Goal: Book appointment/travel/reservation

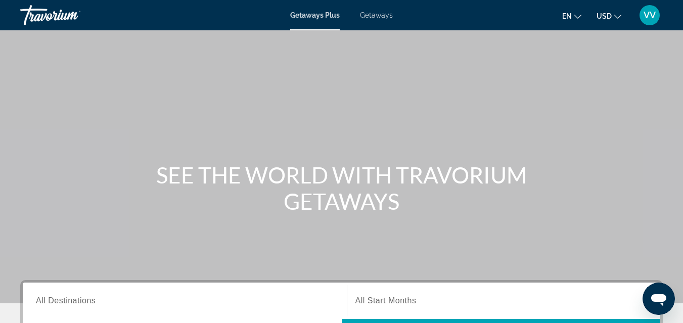
click at [60, 300] on span "All Destinations" at bounding box center [66, 300] width 60 height 9
click at [60, 300] on input "Destination All Destinations" at bounding box center [185, 301] width 298 height 12
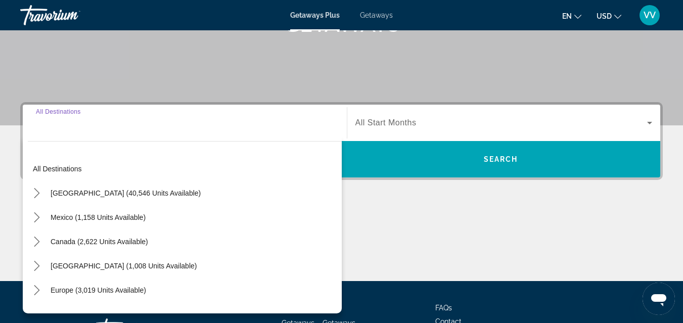
scroll to position [247, 0]
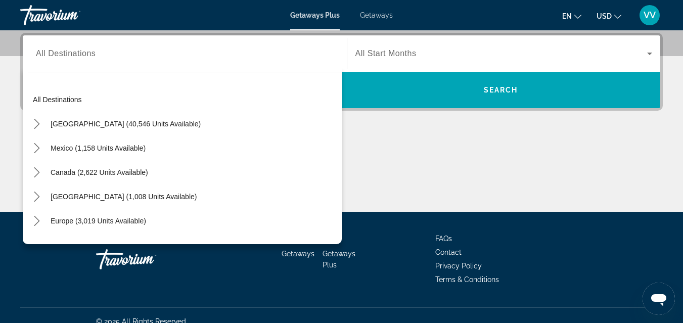
click at [381, 13] on span "Getaways" at bounding box center [376, 15] width 33 height 8
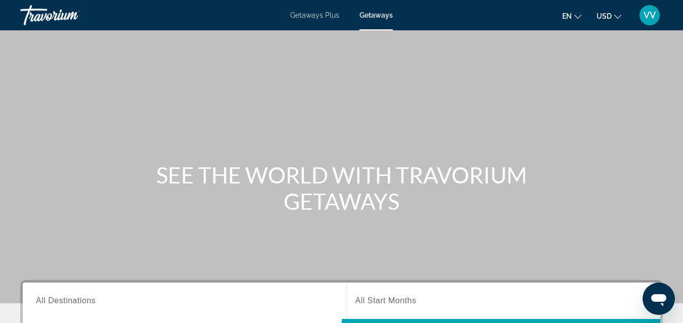
click at [76, 301] on span "All Destinations" at bounding box center [66, 300] width 60 height 9
click at [76, 301] on input "Destination All Destinations" at bounding box center [185, 301] width 298 height 12
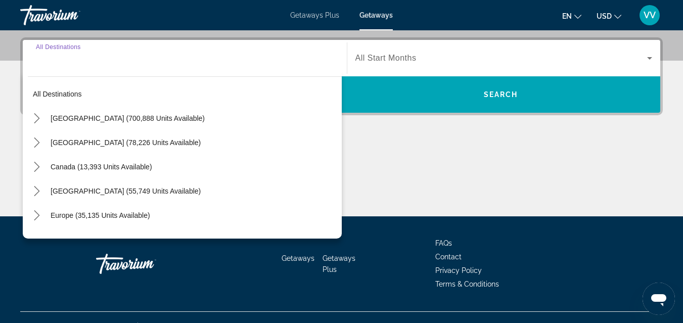
scroll to position [247, 0]
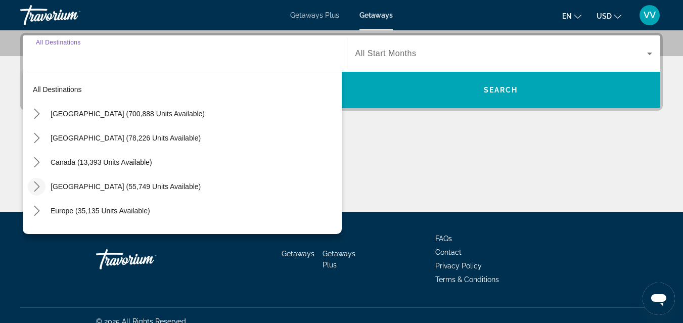
click at [36, 185] on icon "Toggle Caribbean & Atlantic Islands (55,749 units available) submenu" at bounding box center [37, 187] width 6 height 10
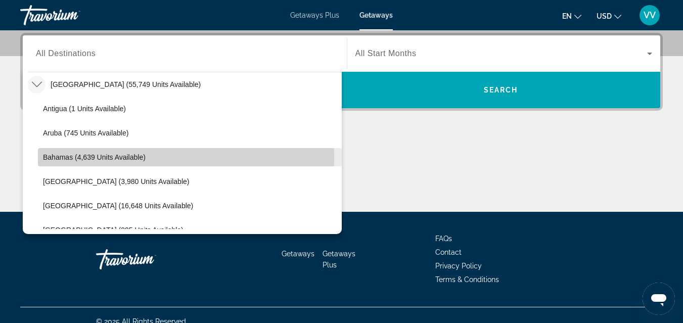
click at [53, 158] on span "Bahamas (4,639 units available)" at bounding box center [94, 157] width 103 height 8
type input "**********"
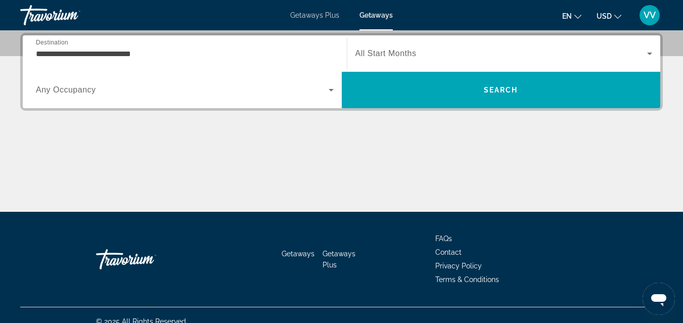
click at [82, 89] on span "Any Occupancy" at bounding box center [66, 89] width 60 height 9
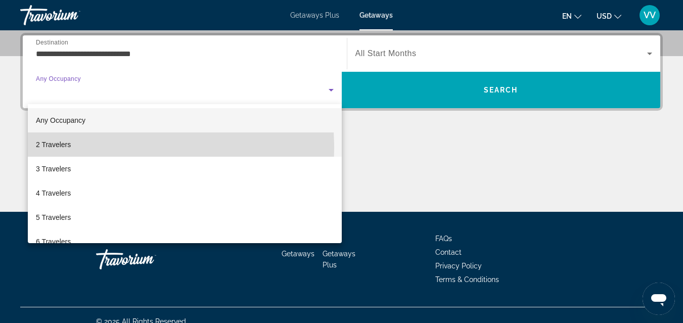
click at [72, 148] on mat-option "2 Travelers" at bounding box center [185, 144] width 314 height 24
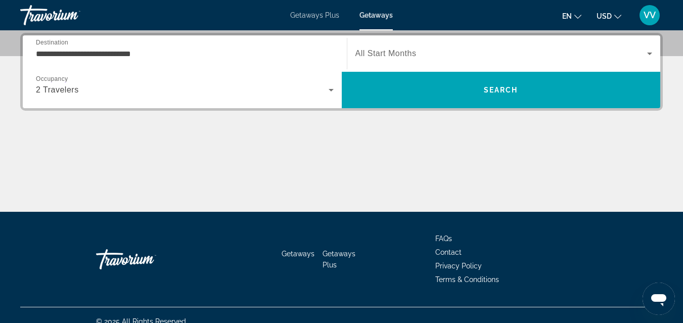
click at [405, 50] on span "All Start Months" at bounding box center [385, 53] width 61 height 9
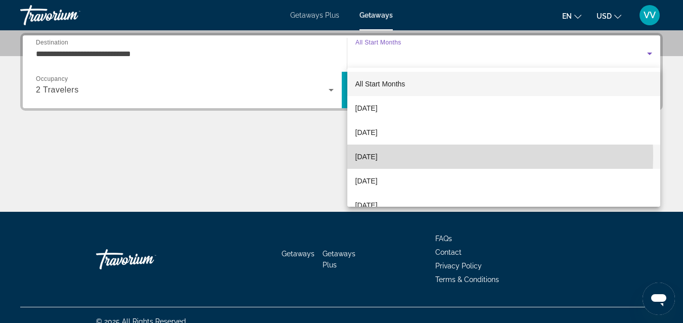
click at [378, 156] on span "[DATE]" at bounding box center [366, 157] width 22 height 12
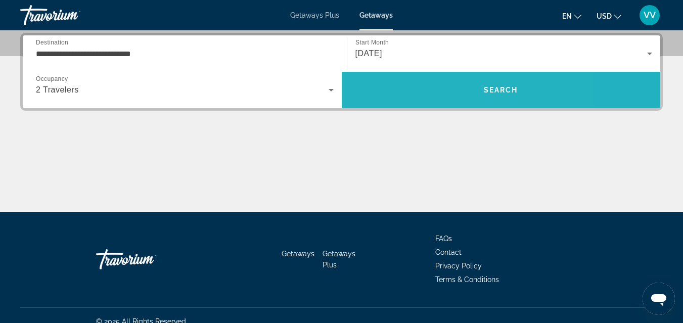
click at [435, 89] on span "Search" at bounding box center [501, 90] width 319 height 24
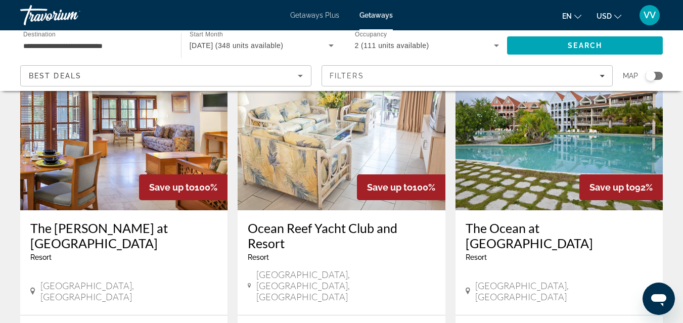
scroll to position [61, 0]
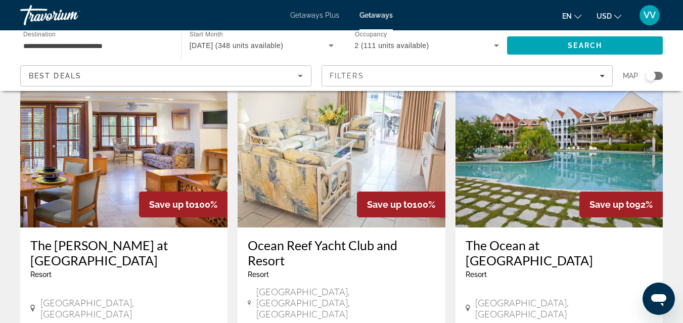
click at [539, 161] on img "Main content" at bounding box center [559, 147] width 207 height 162
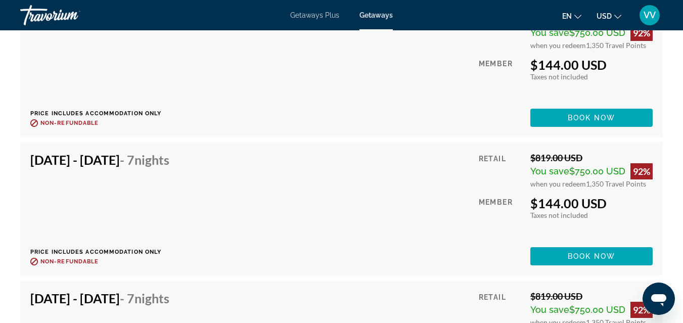
scroll to position [2933, 0]
